Goal: Information Seeking & Learning: Check status

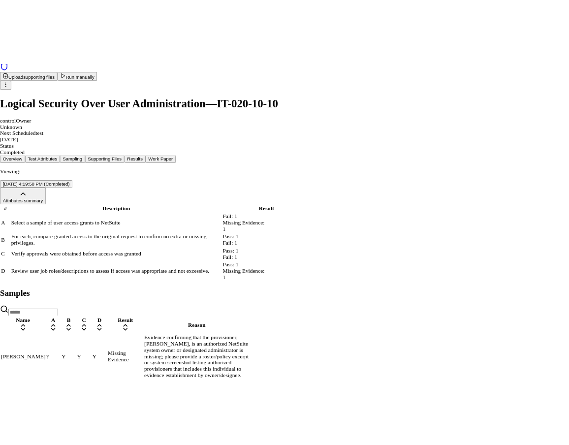
scroll to position [58, 0]
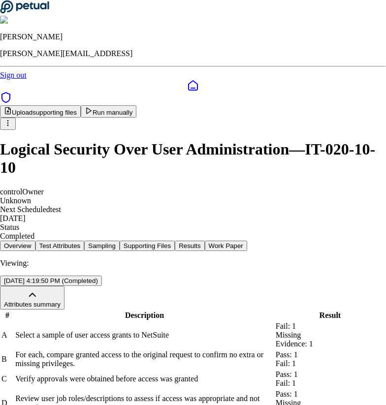
scroll to position [35, 0]
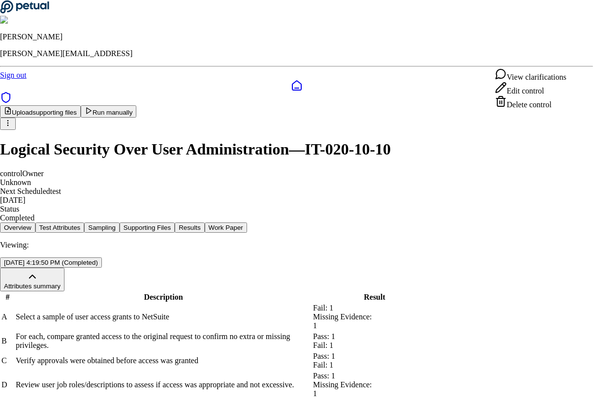
click at [564, 51] on html "James Lee james@petual.ai Sign out Upload supporting files Run manually Logical…" at bounding box center [298, 309] width 597 height 618
click at [552, 76] on div "View clarifications" at bounding box center [530, 75] width 71 height 14
